Goal: Task Accomplishment & Management: Complete application form

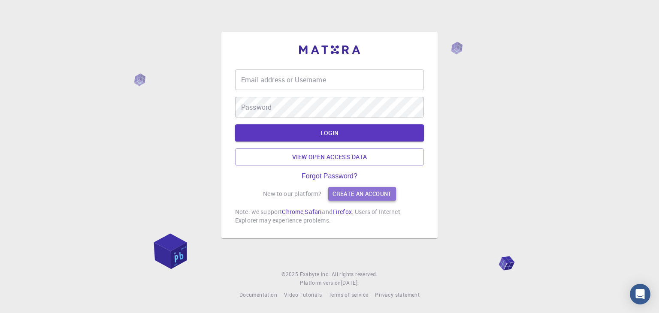
click at [347, 192] on link "Create an account" at bounding box center [361, 194] width 67 height 14
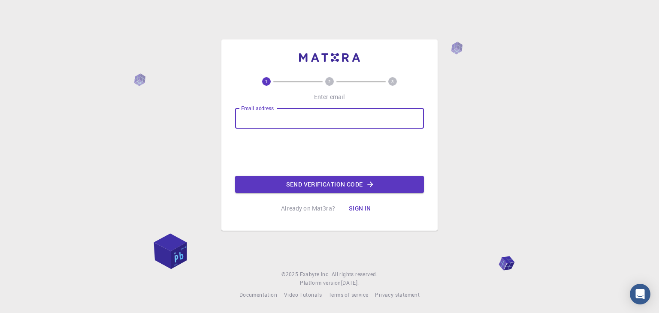
click at [279, 121] on input "Email address" at bounding box center [329, 118] width 189 height 21
type input "6789487@gmail.com"
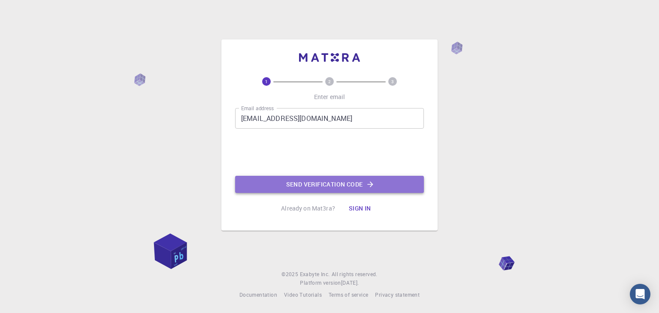
click at [296, 185] on button "Send verification code" at bounding box center [329, 184] width 189 height 17
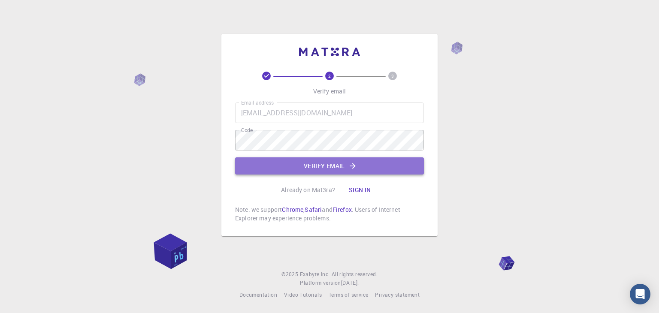
click at [300, 166] on button "Verify email" at bounding box center [329, 165] width 189 height 17
